Goal: Navigation & Orientation: Find specific page/section

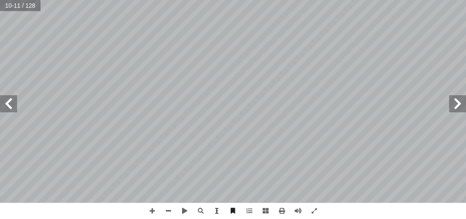
click at [1, 111] on span at bounding box center [8, 103] width 17 height 17
click at [9, 101] on span at bounding box center [8, 103] width 17 height 17
click at [7, 103] on span at bounding box center [8, 103] width 17 height 17
